Goal: Navigation & Orientation: Go to known website

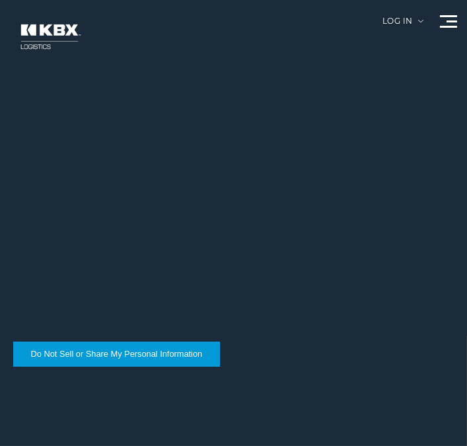
click at [40, 36] on img at bounding box center [49, 36] width 79 height 47
